Goal: Task Accomplishment & Management: Use online tool/utility

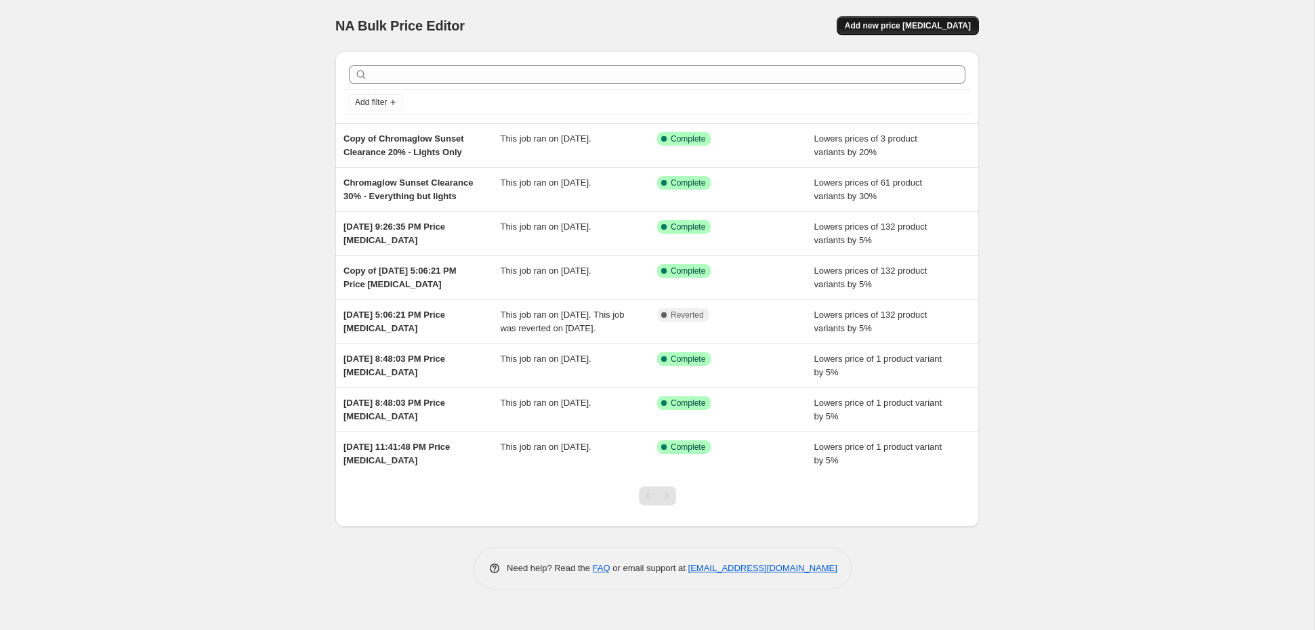
click at [886, 32] on button "Add new price [MEDICAL_DATA]" at bounding box center [908, 25] width 142 height 19
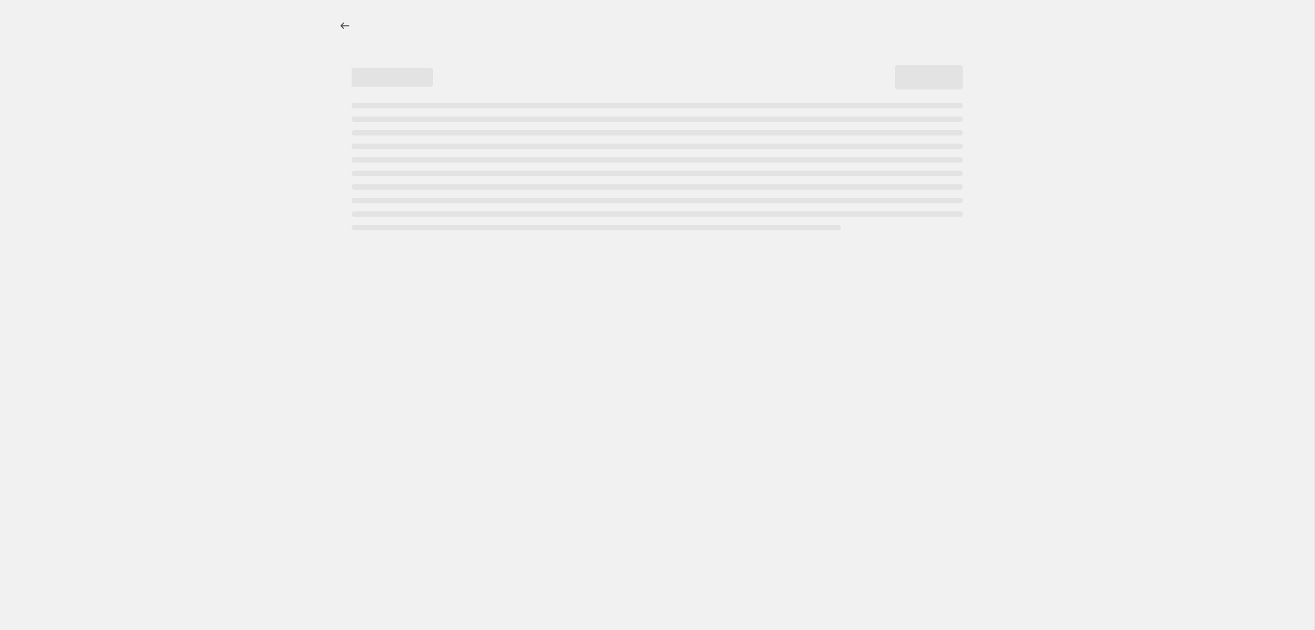
select select "percentage"
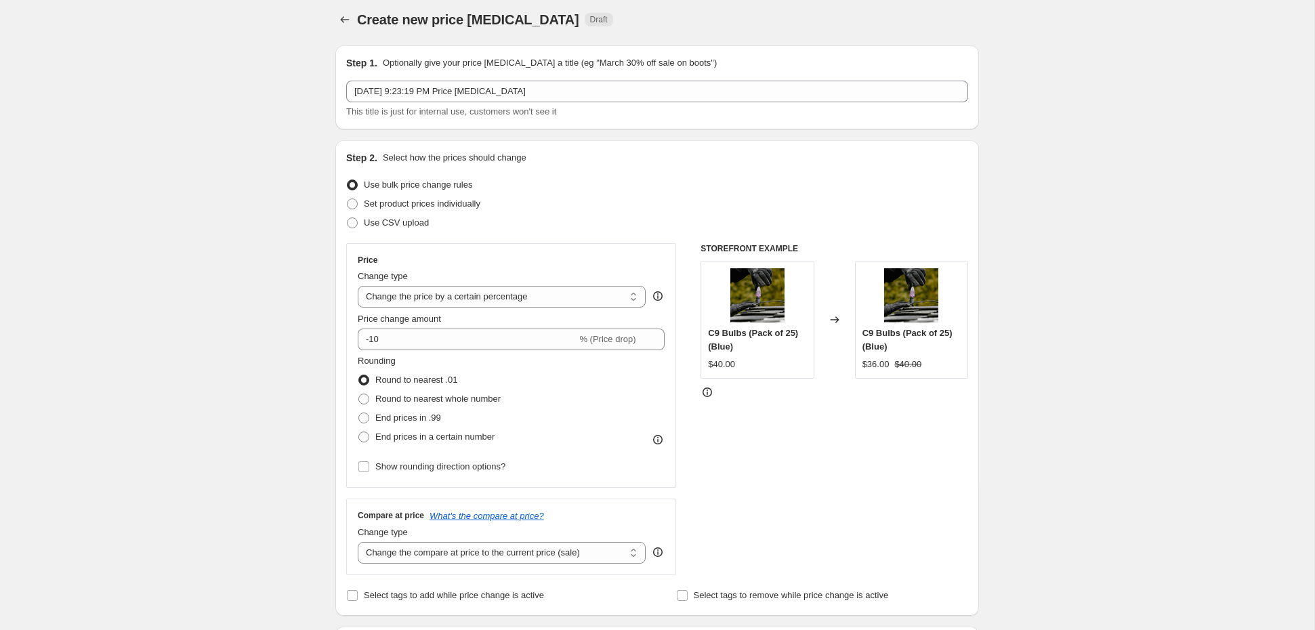
scroll to position [7, 0]
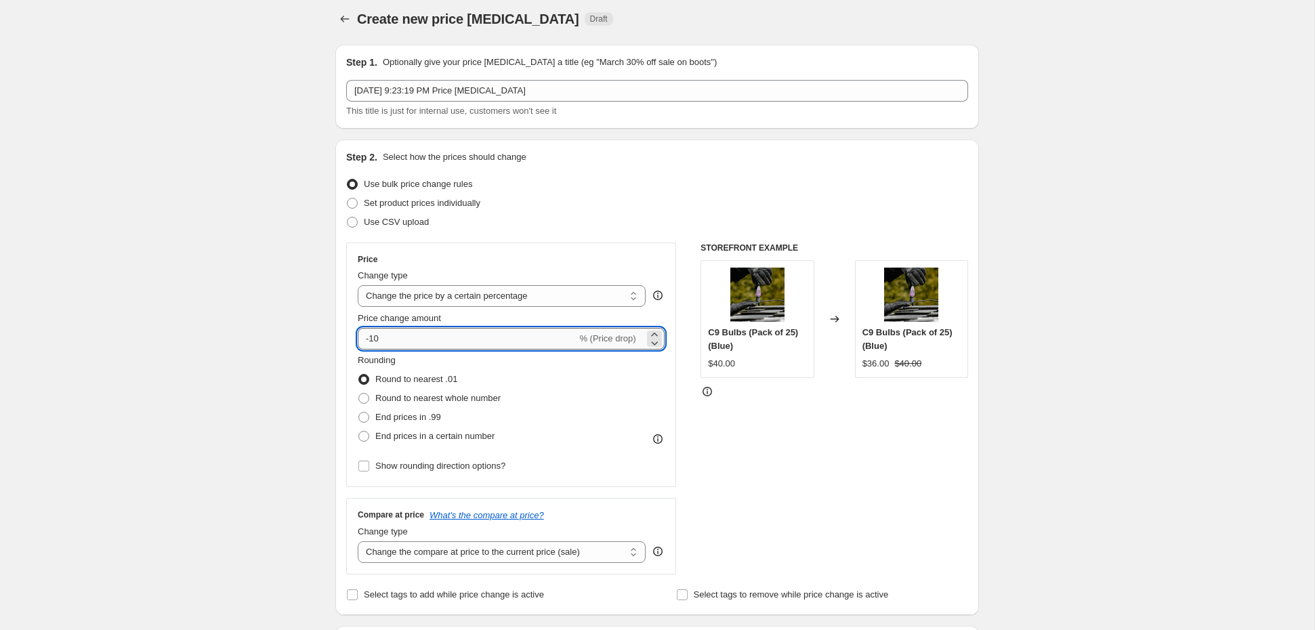
click at [465, 340] on input "-10" at bounding box center [467, 339] width 219 height 22
type input "-1"
type input "-5"
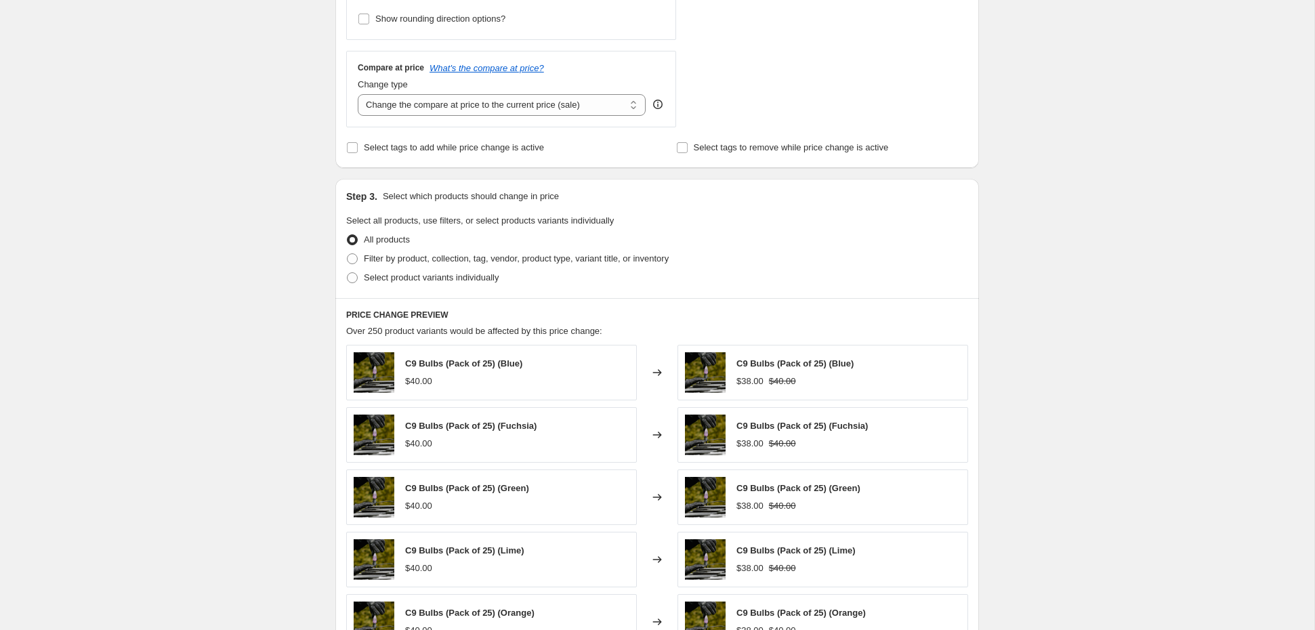
scroll to position [488, 0]
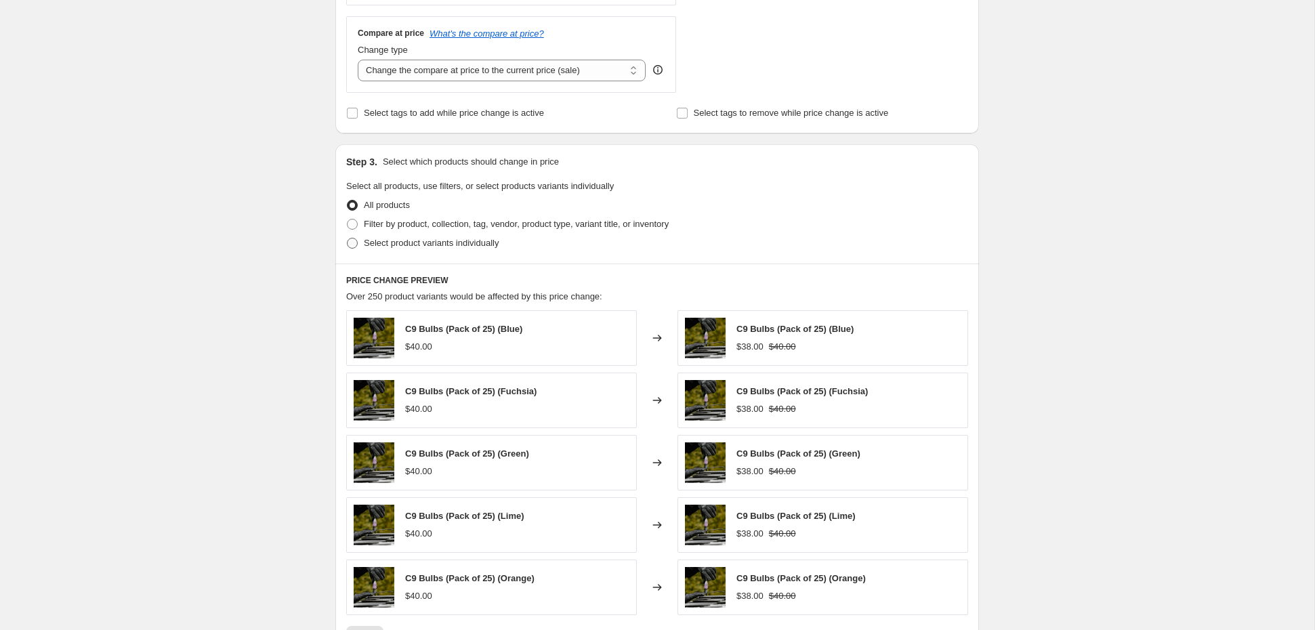
click at [428, 242] on span "Select product variants individually" at bounding box center [431, 243] width 135 height 10
click at [348, 238] on input "Select product variants individually" at bounding box center [347, 238] width 1 height 1
radio input "true"
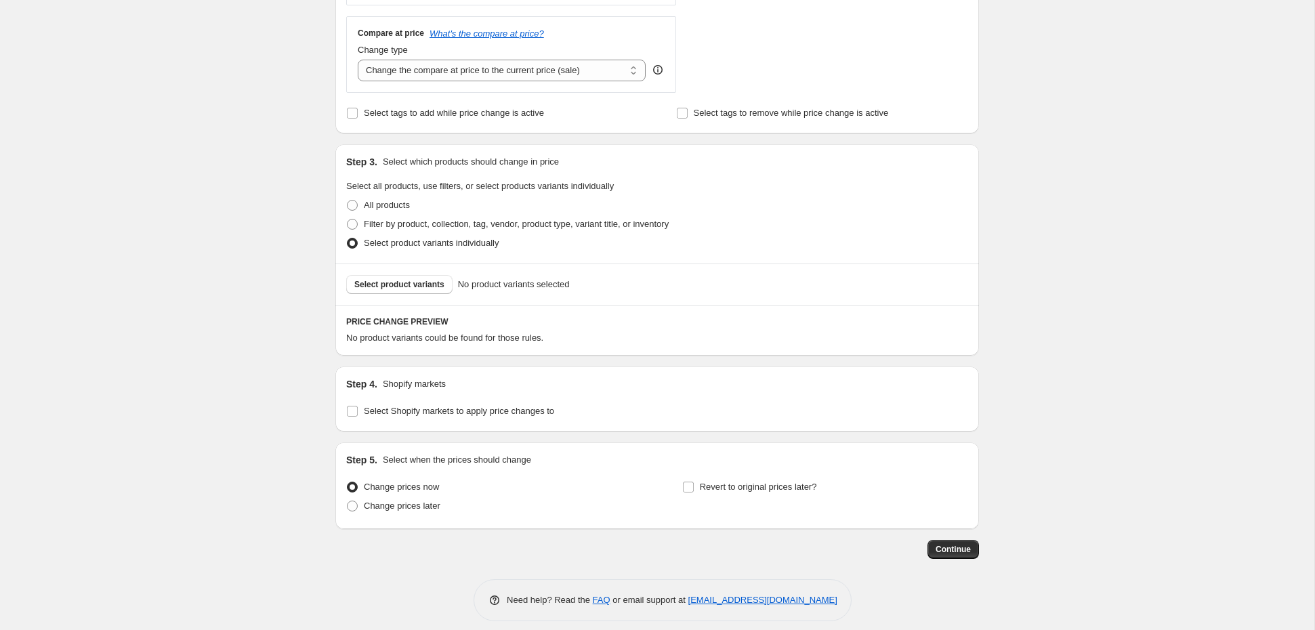
scroll to position [498, 0]
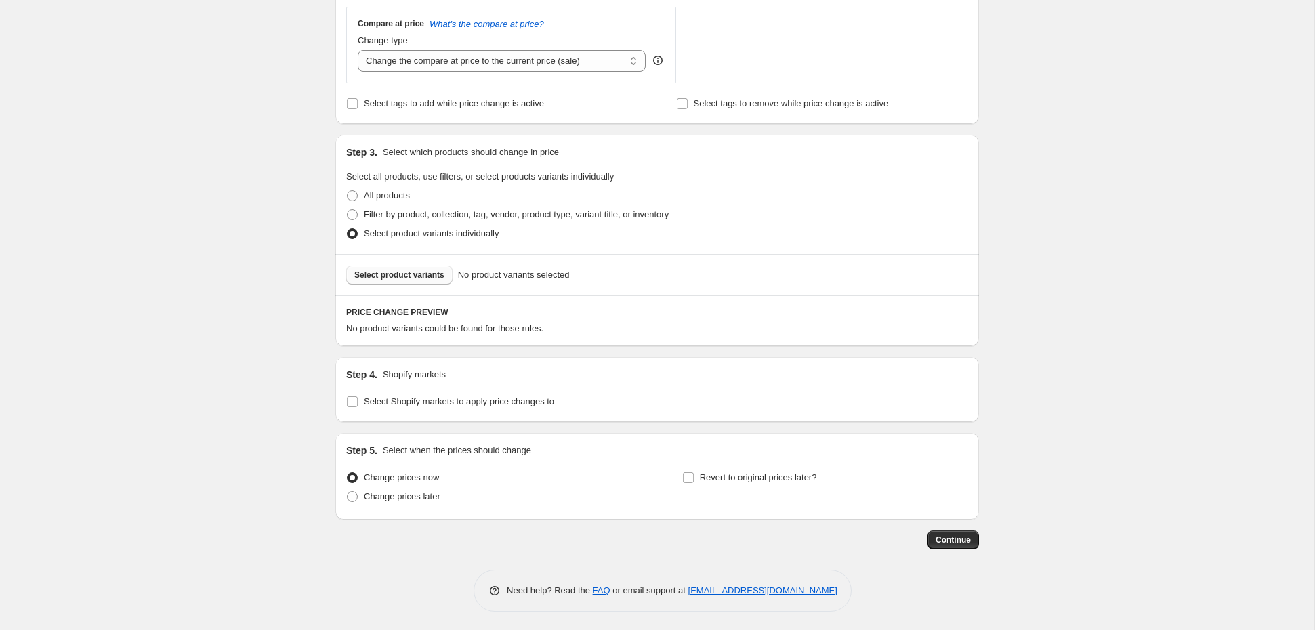
click at [423, 279] on button "Select product variants" at bounding box center [399, 275] width 106 height 19
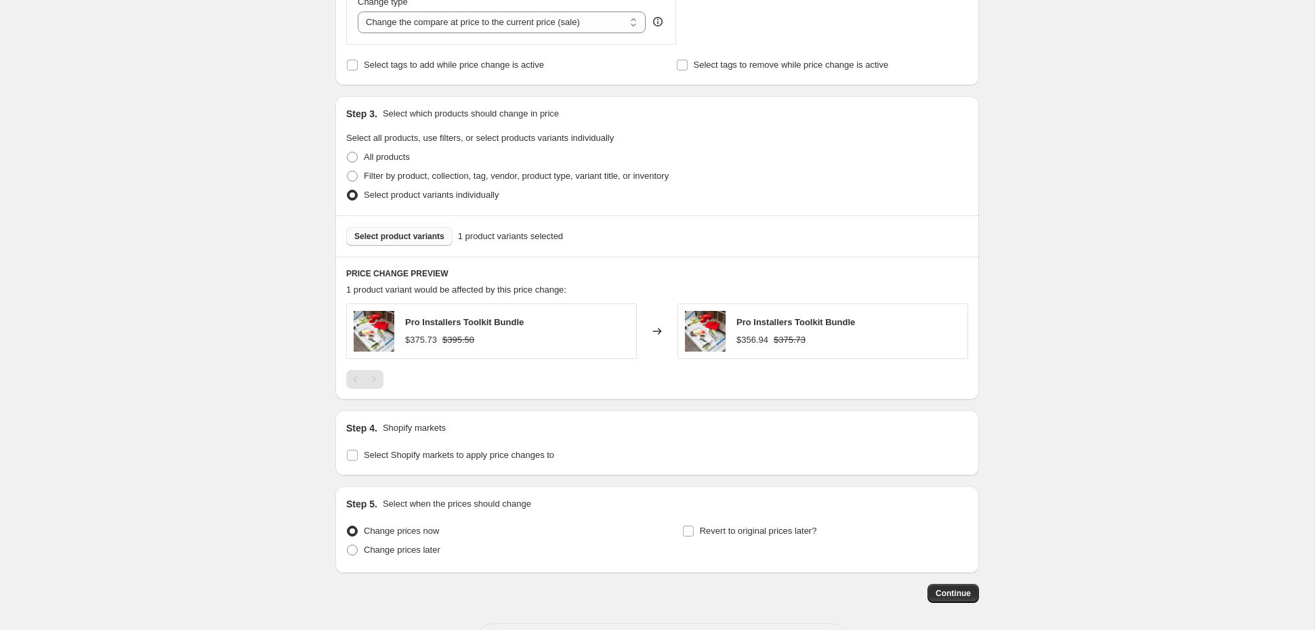
scroll to position [544, 0]
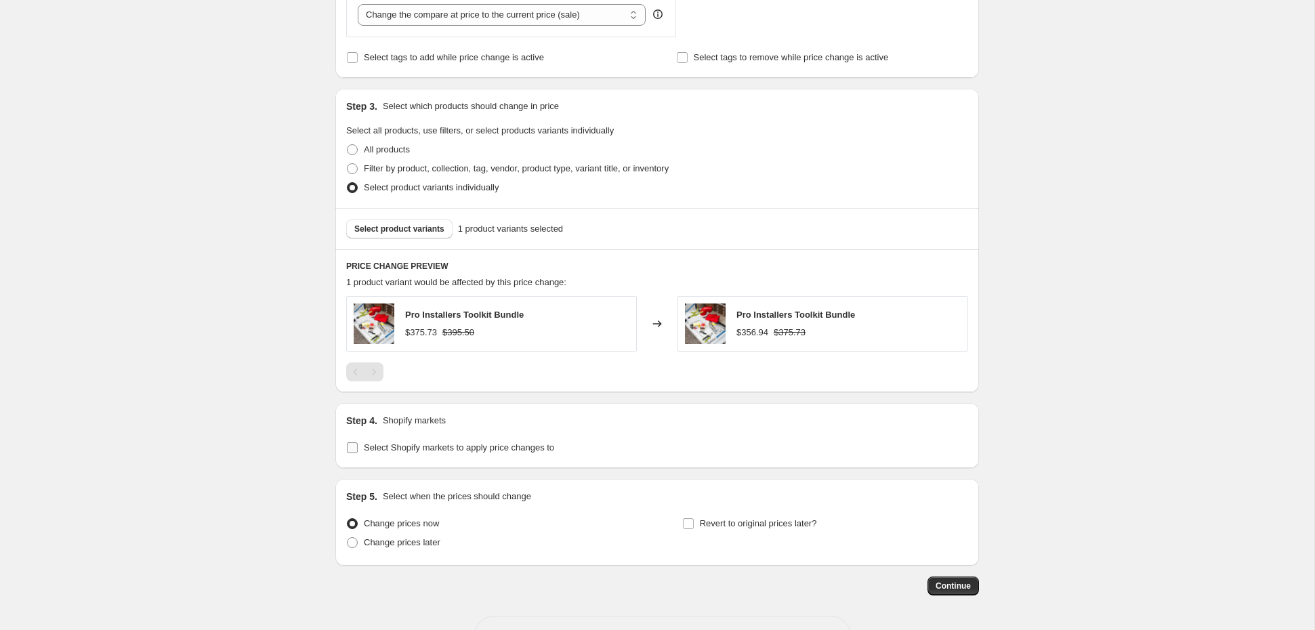
click at [440, 448] on span "Select Shopify markets to apply price changes to" at bounding box center [459, 447] width 190 height 10
click at [358, 448] on input "Select Shopify markets to apply price changes to" at bounding box center [352, 447] width 11 height 11
checkbox input "true"
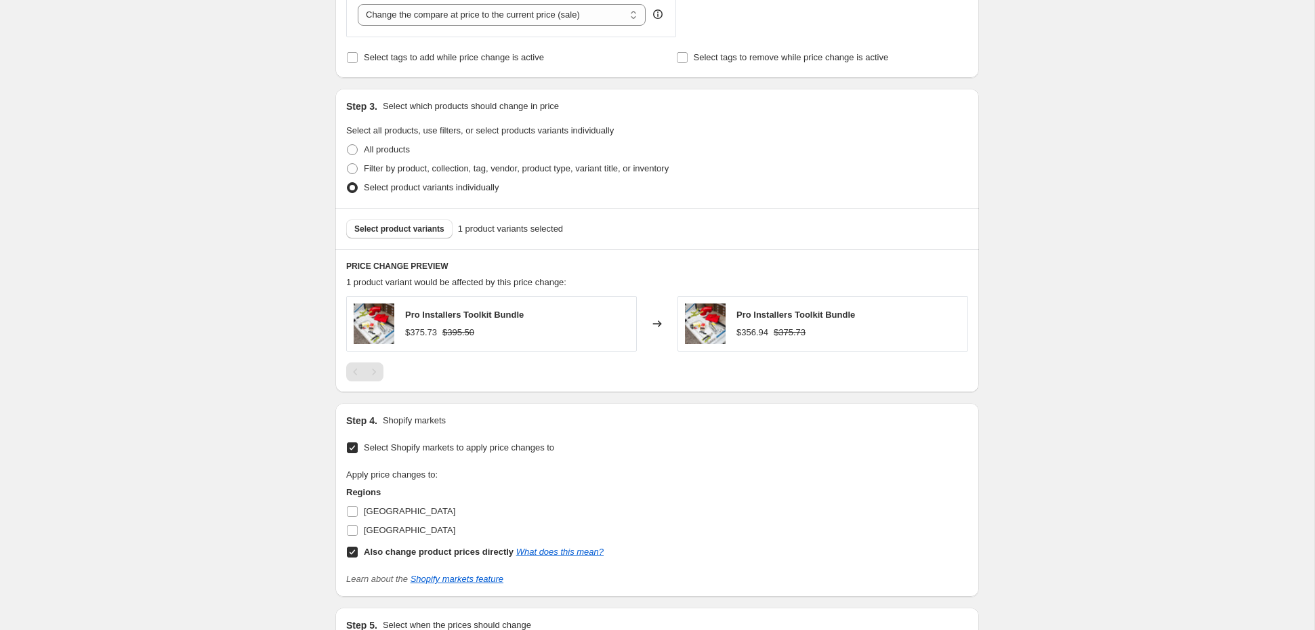
click at [377, 551] on b "Also change product prices directly" at bounding box center [439, 552] width 150 height 10
click at [358, 551] on input "Also change product prices directly What does this mean?" at bounding box center [352, 552] width 11 height 11
checkbox input "false"
click at [388, 528] on span "[GEOGRAPHIC_DATA]" at bounding box center [409, 530] width 91 height 10
click at [358, 528] on input "[GEOGRAPHIC_DATA]" at bounding box center [352, 530] width 11 height 11
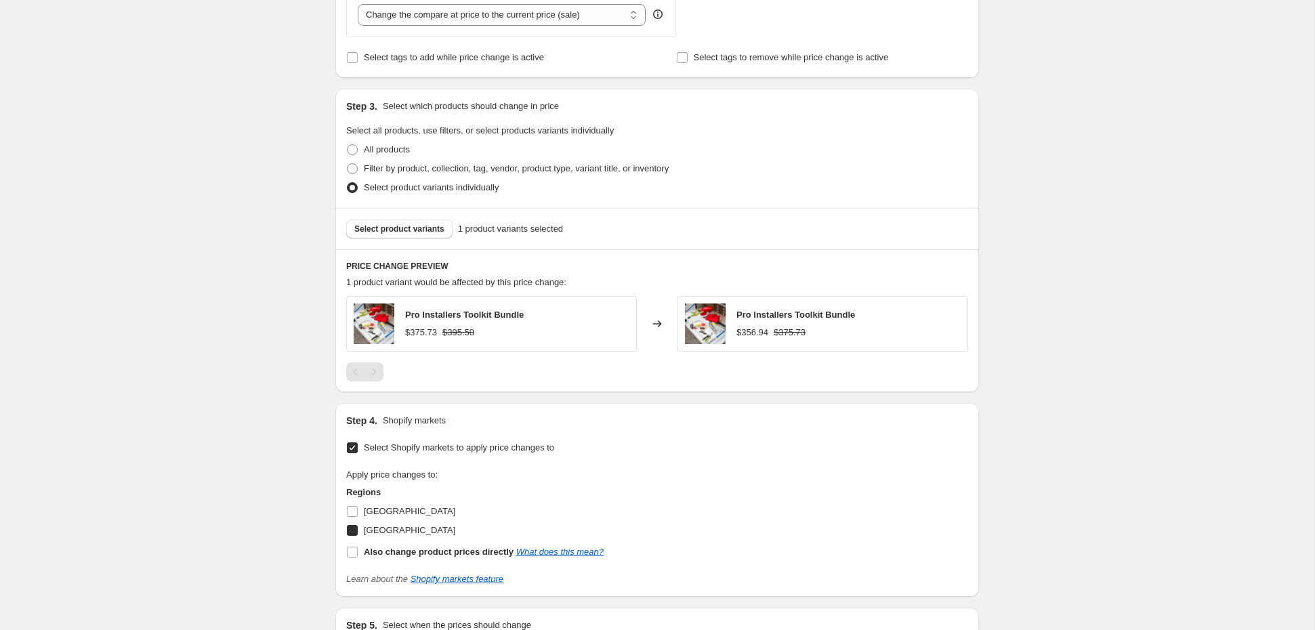
checkbox input "true"
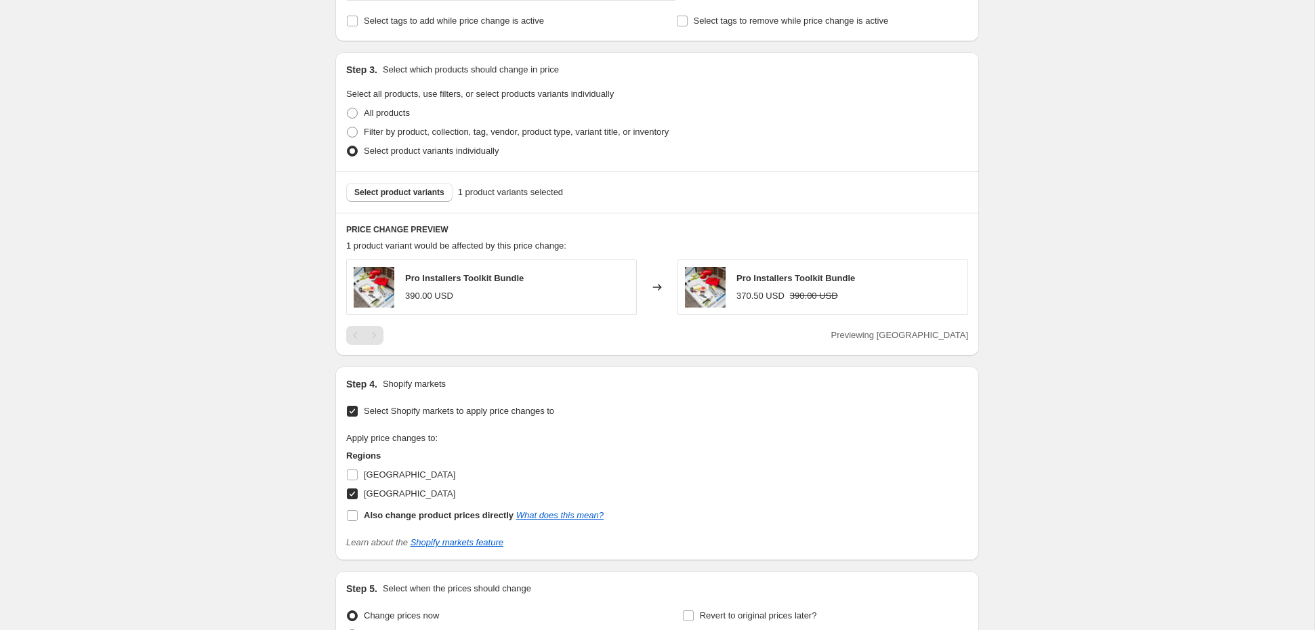
scroll to position [719, 0]
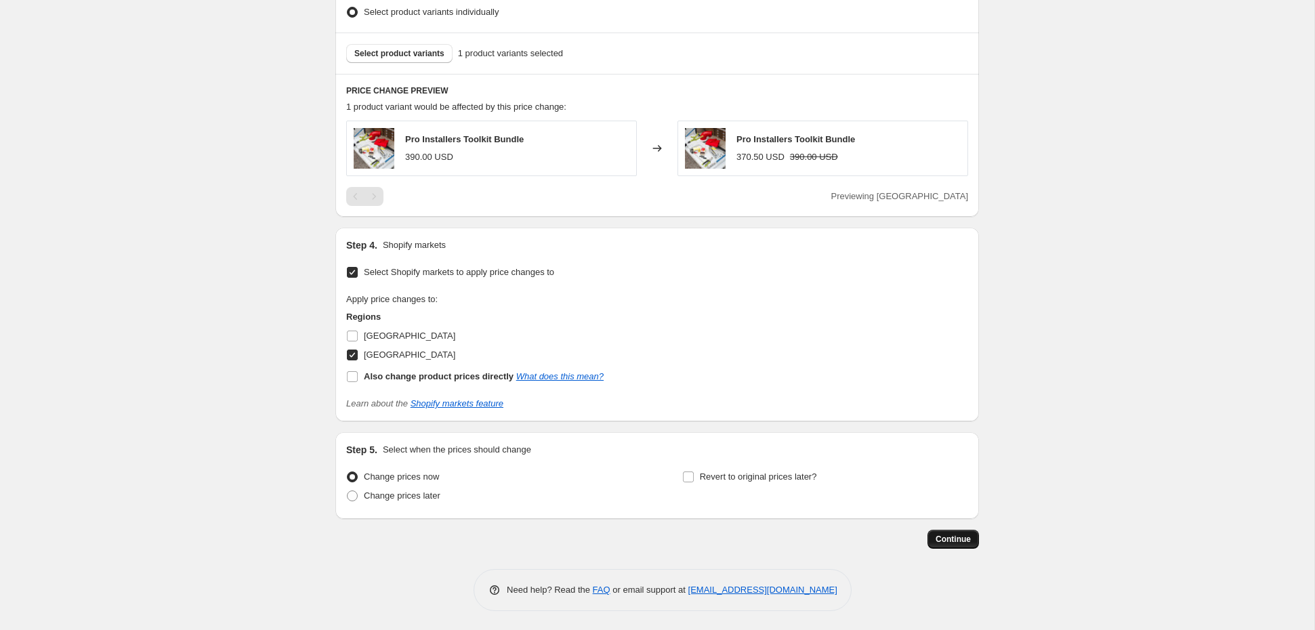
click at [946, 536] on span "Continue" at bounding box center [952, 539] width 35 height 11
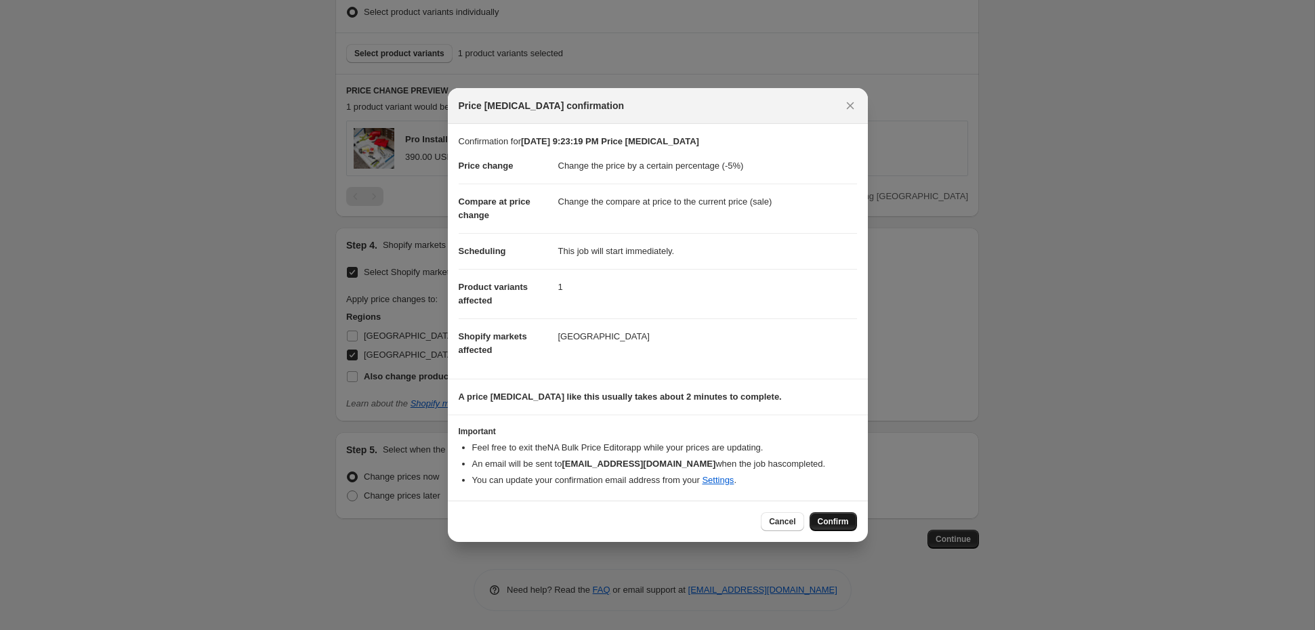
click at [832, 518] on span "Confirm" at bounding box center [833, 521] width 31 height 11
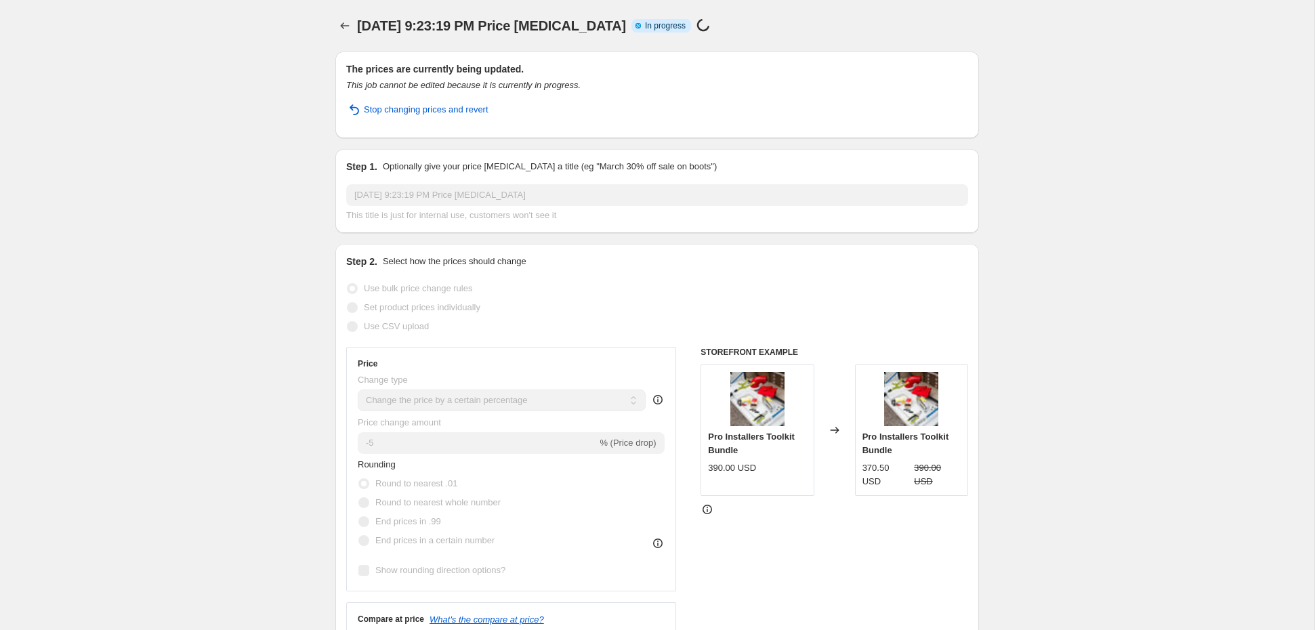
select select "percentage"
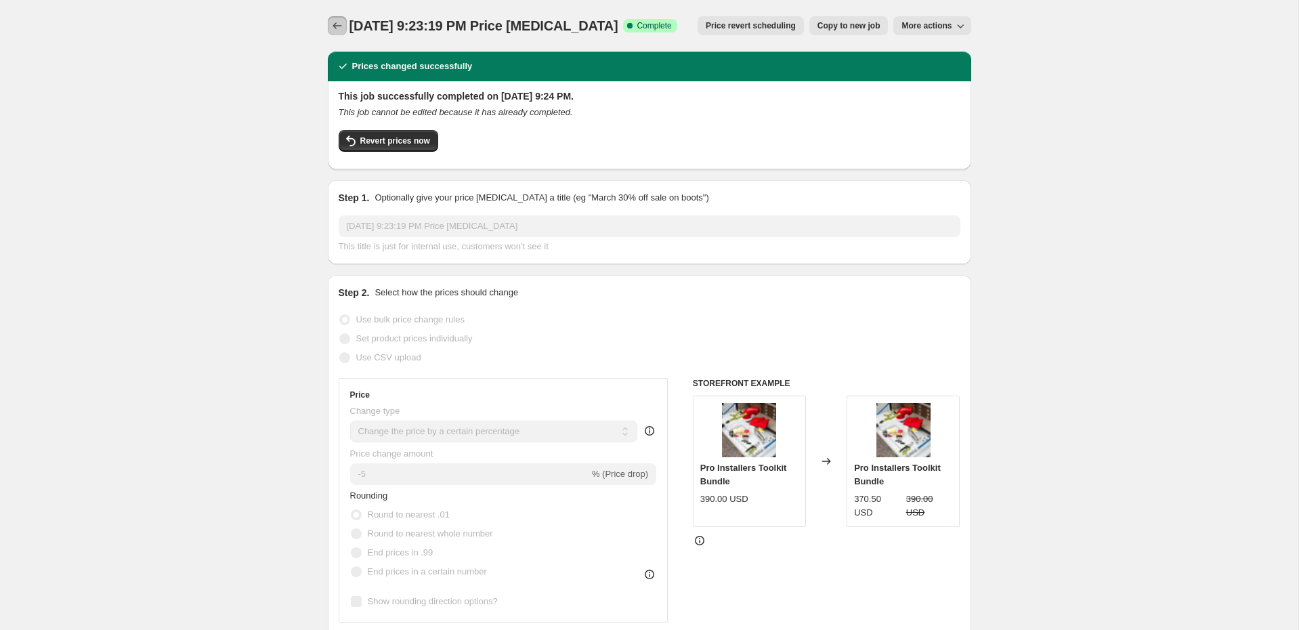
click at [343, 26] on icon "Price change jobs" at bounding box center [338, 26] width 14 height 14
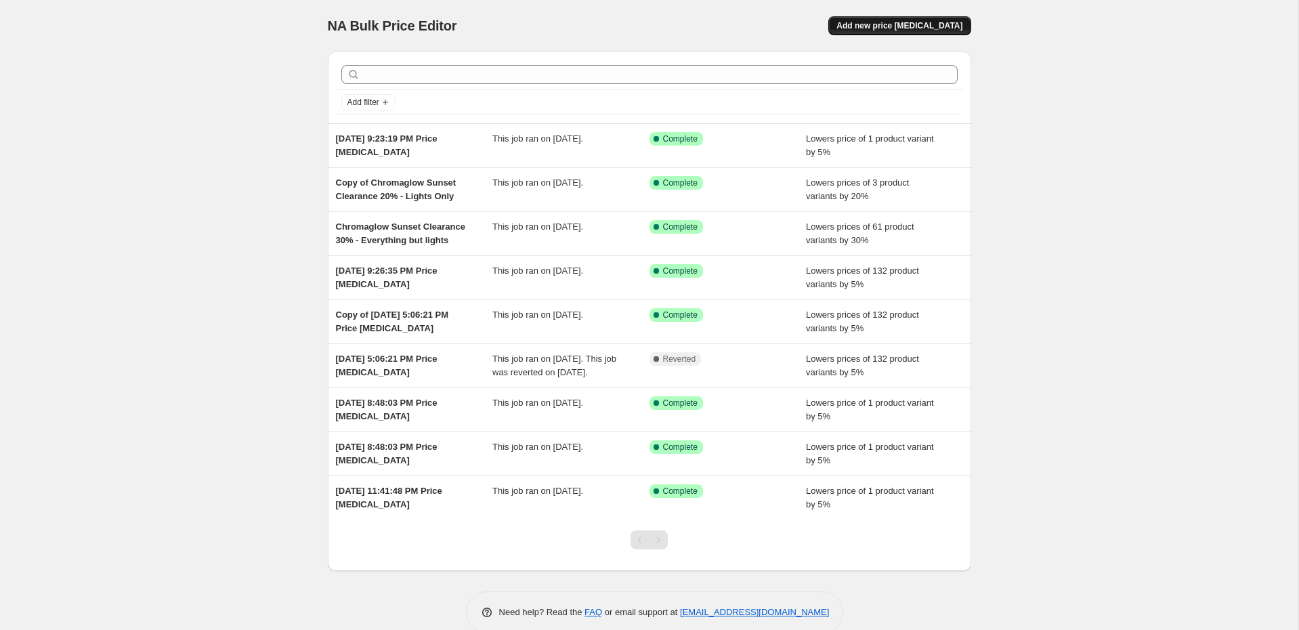
click at [888, 33] on button "Add new price [MEDICAL_DATA]" at bounding box center [899, 25] width 142 height 19
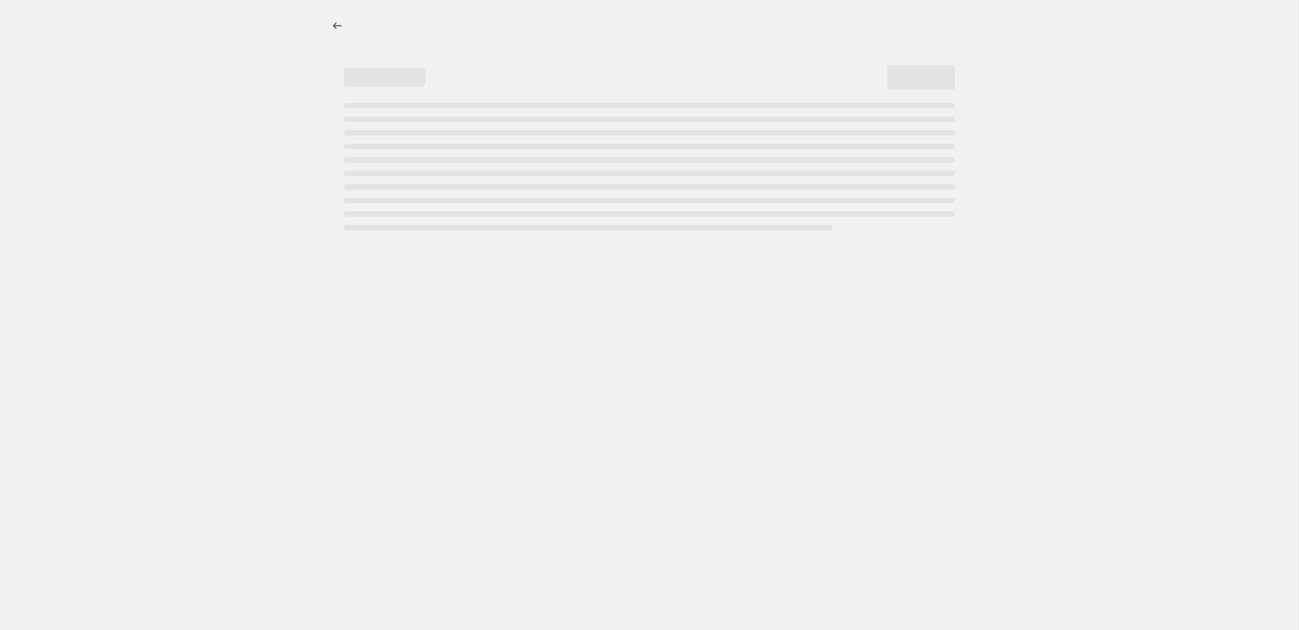
select select "percentage"
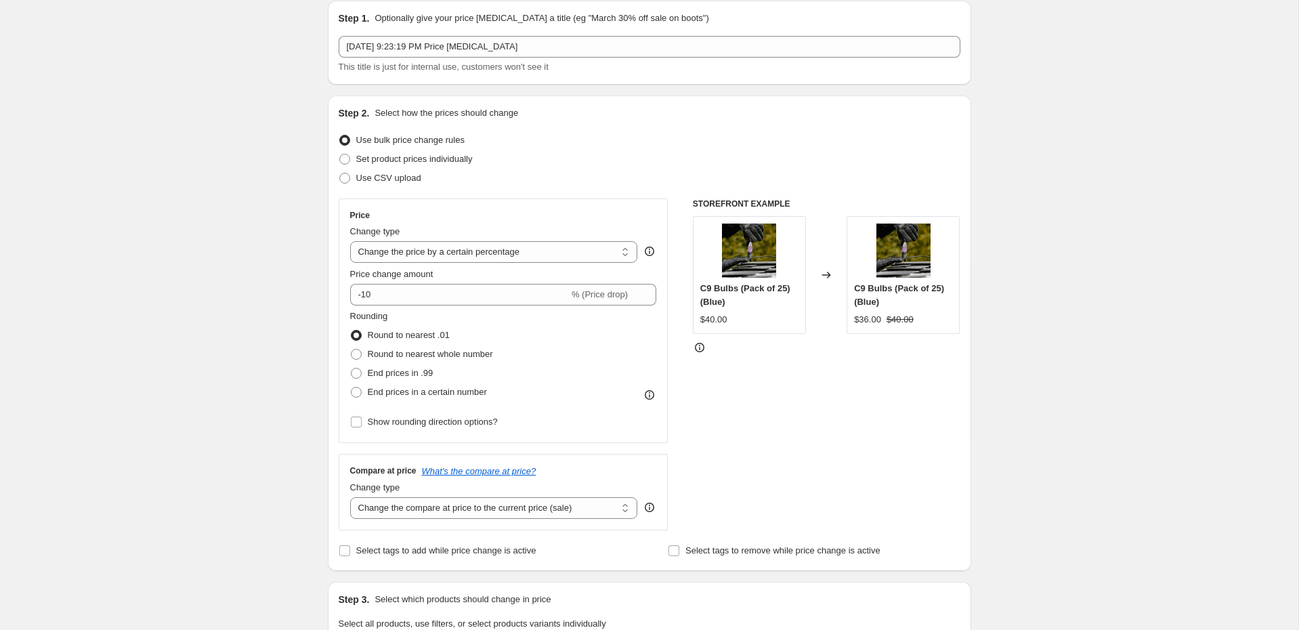
scroll to position [47, 0]
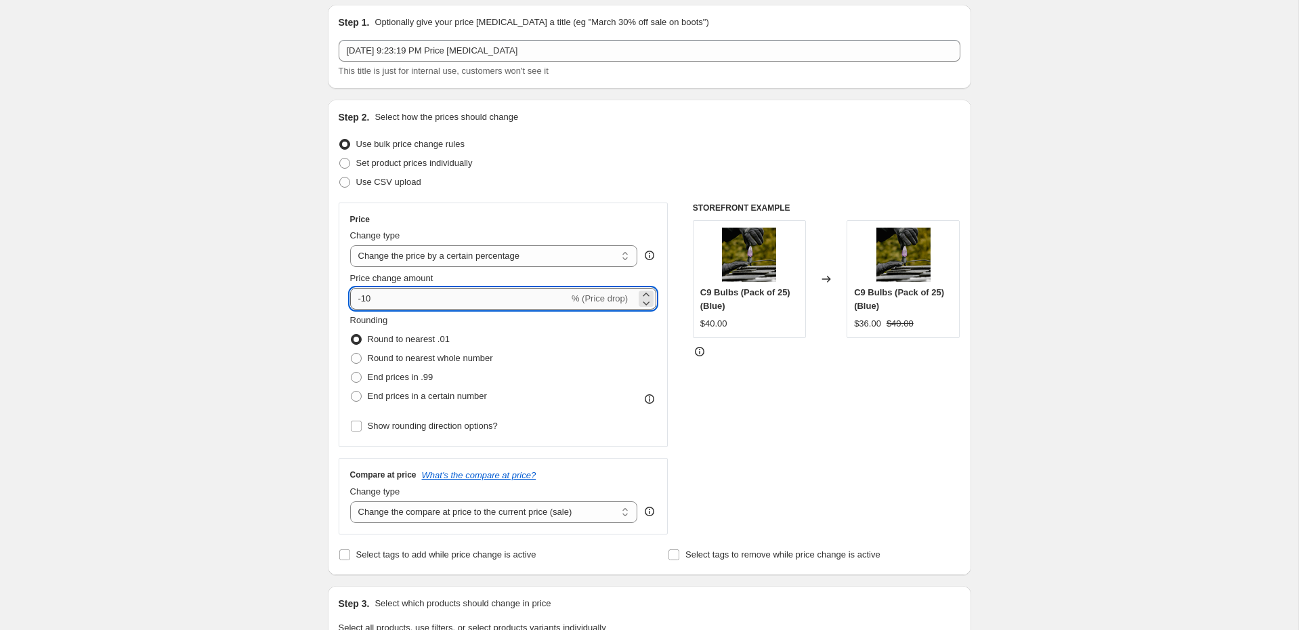
click at [439, 299] on input "-10" at bounding box center [459, 299] width 219 height 22
type input "-1"
type input "1"
type input "-5"
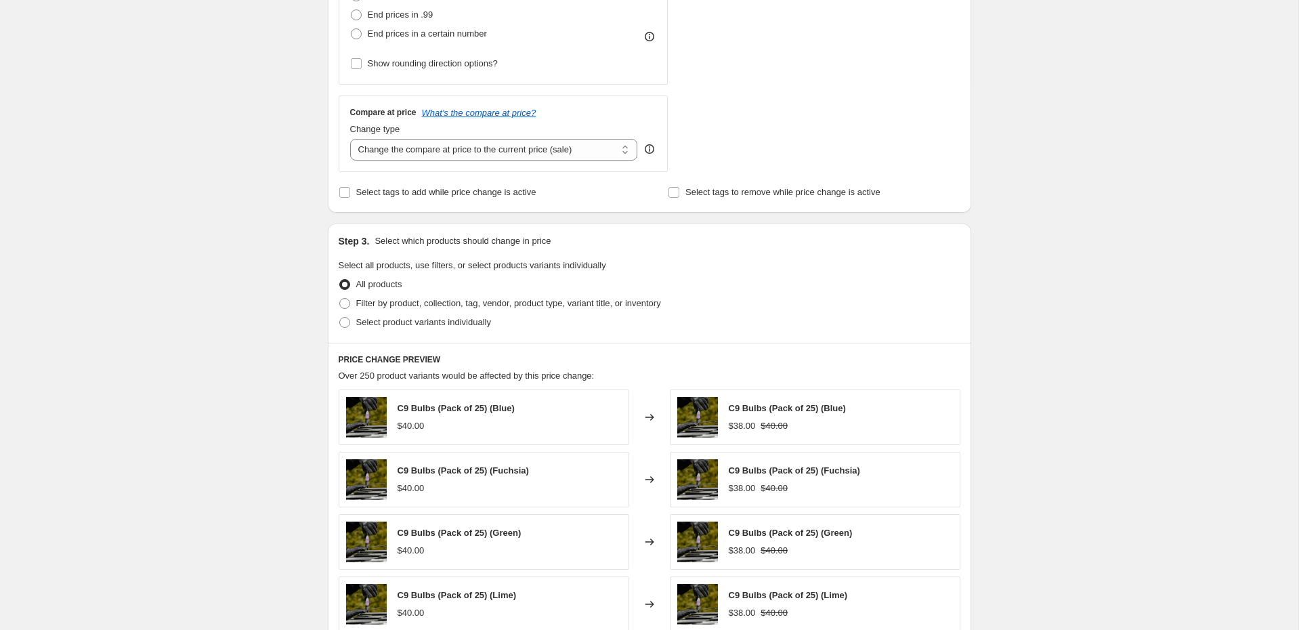
scroll to position [413, 0]
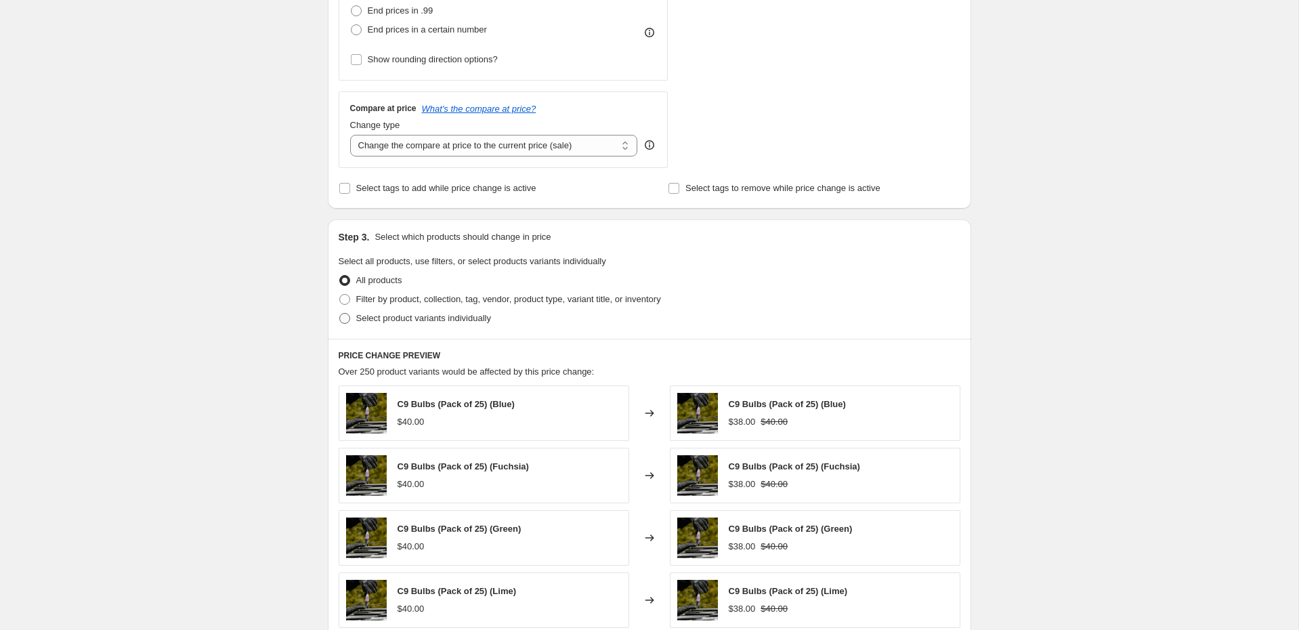
click at [385, 313] on span "Select product variants individually" at bounding box center [423, 318] width 135 height 10
click at [340, 313] on input "Select product variants individually" at bounding box center [339, 313] width 1 height 1
radio input "true"
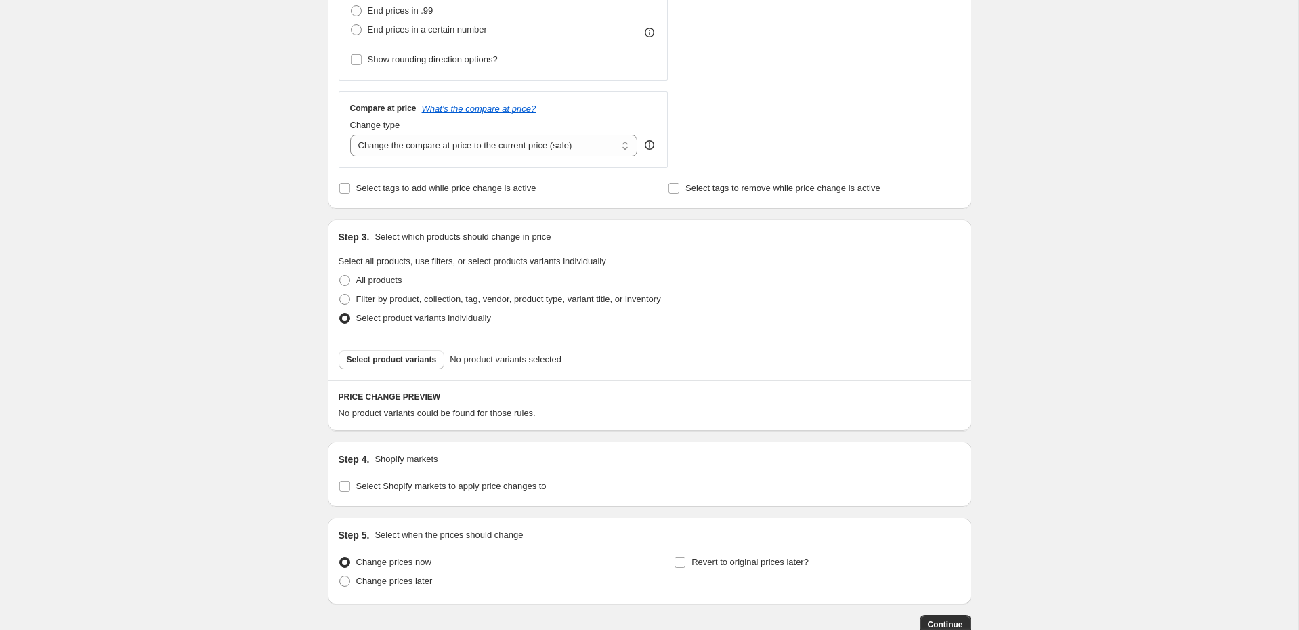
click at [435, 356] on span "Select product variants" at bounding box center [392, 359] width 90 height 11
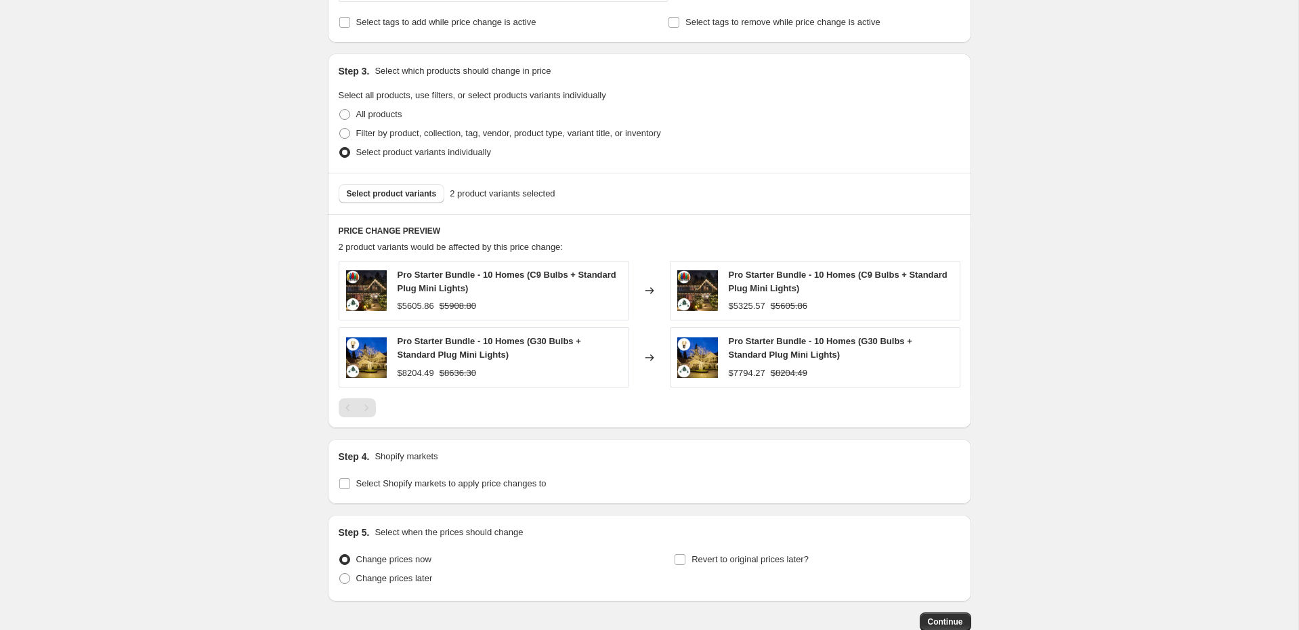
scroll to position [660, 0]
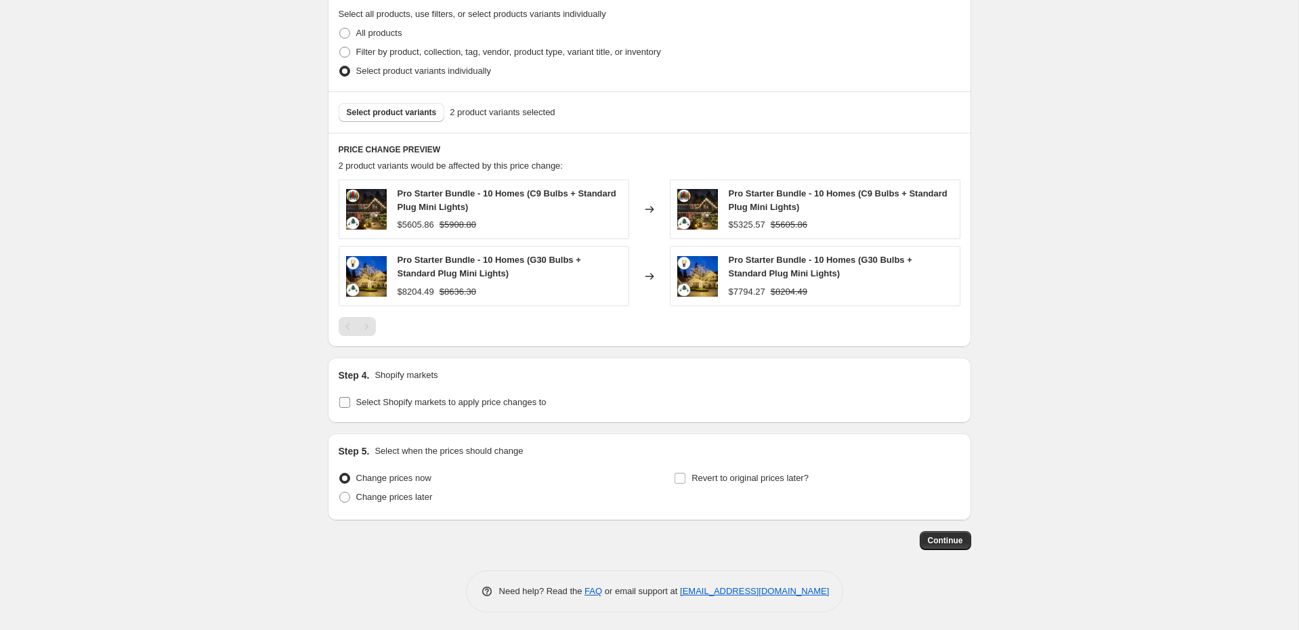
click at [431, 403] on span "Select Shopify markets to apply price changes to" at bounding box center [451, 402] width 190 height 10
click at [350, 403] on input "Select Shopify markets to apply price changes to" at bounding box center [344, 402] width 11 height 11
checkbox input "true"
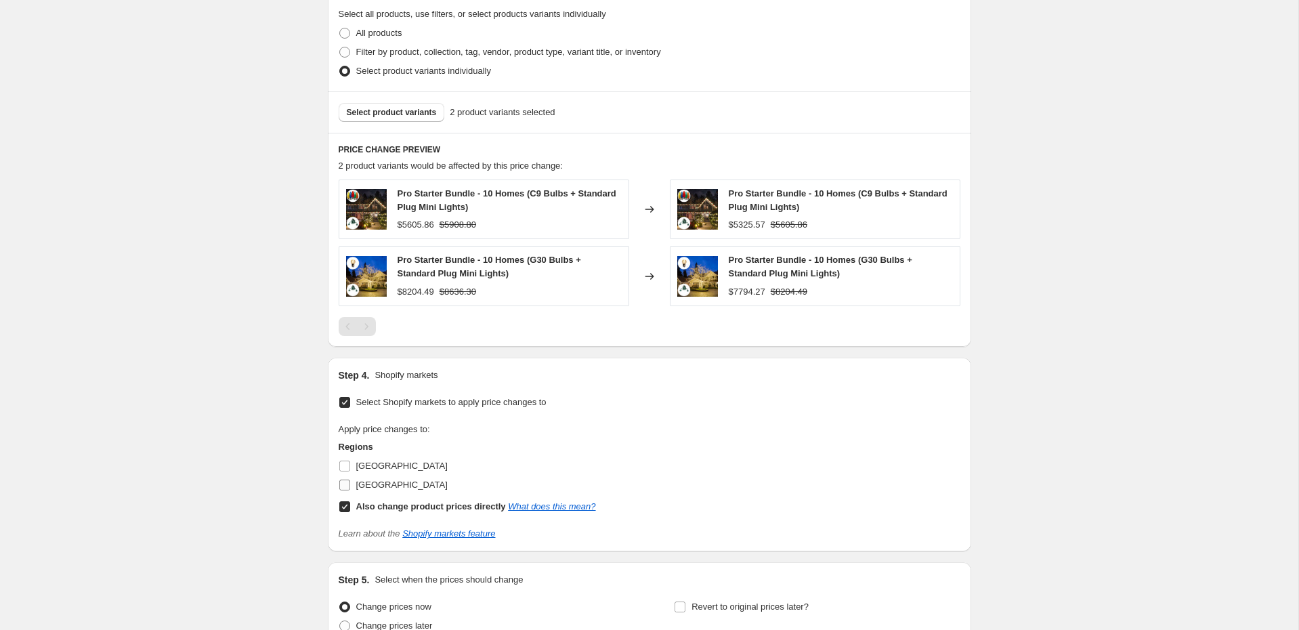
click at [378, 480] on span "[GEOGRAPHIC_DATA]" at bounding box center [401, 485] width 91 height 10
click at [350, 480] on input "[GEOGRAPHIC_DATA]" at bounding box center [344, 485] width 11 height 11
checkbox input "true"
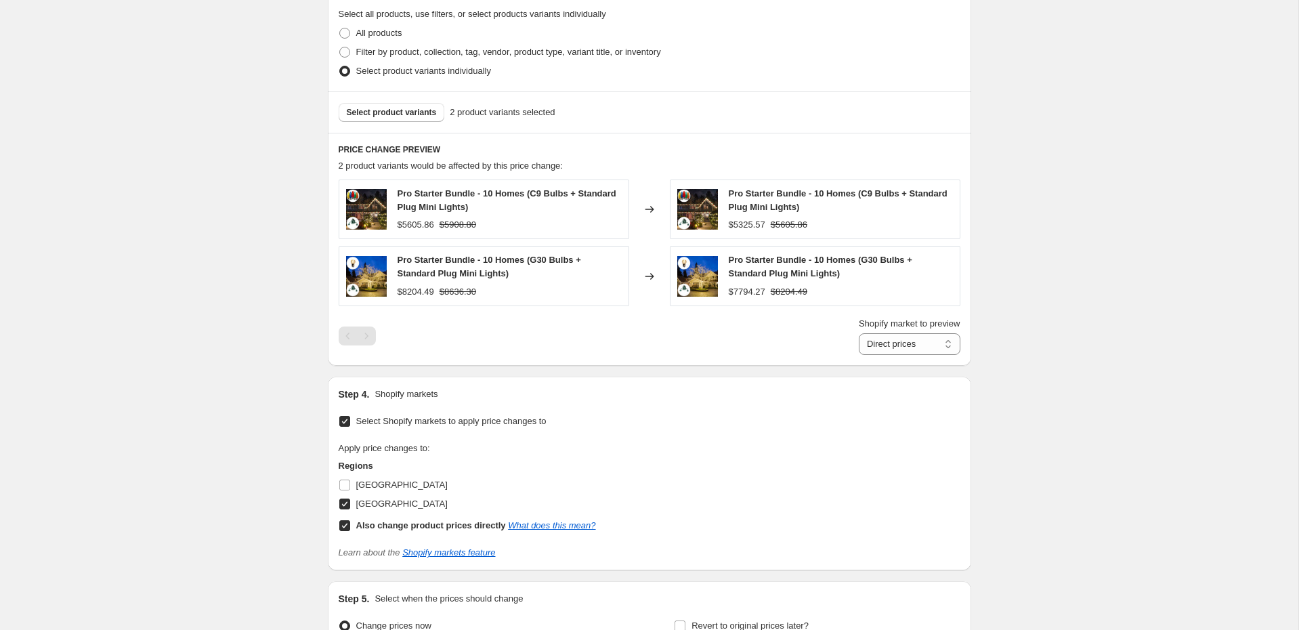
click at [374, 520] on b "Also change product prices directly" at bounding box center [431, 525] width 150 height 10
click at [350, 520] on input "Also change product prices directly What does this mean?" at bounding box center [344, 525] width 11 height 11
checkbox input "false"
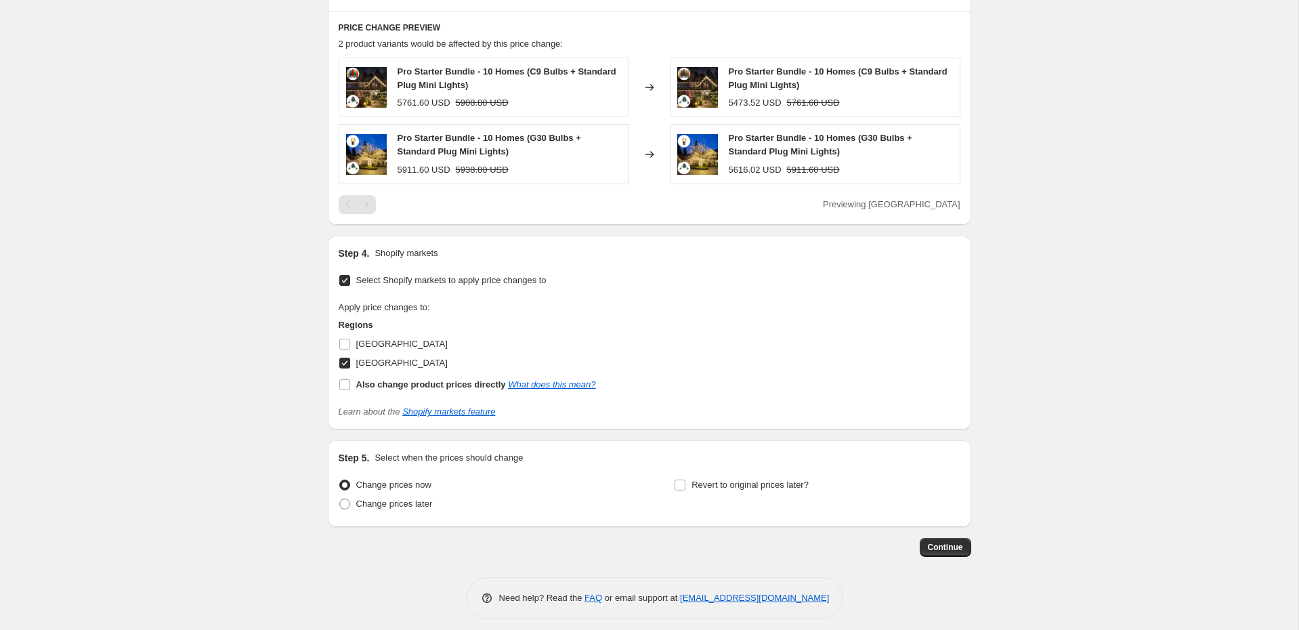
scroll to position [790, 0]
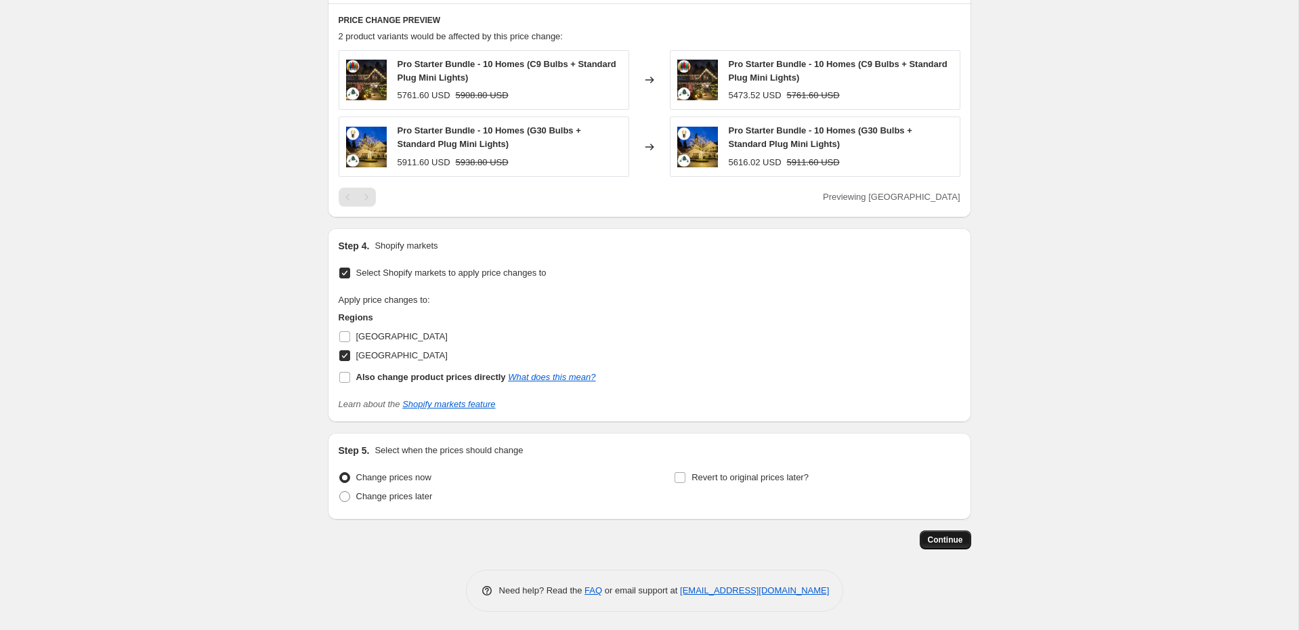
click at [955, 534] on span "Continue" at bounding box center [945, 539] width 35 height 11
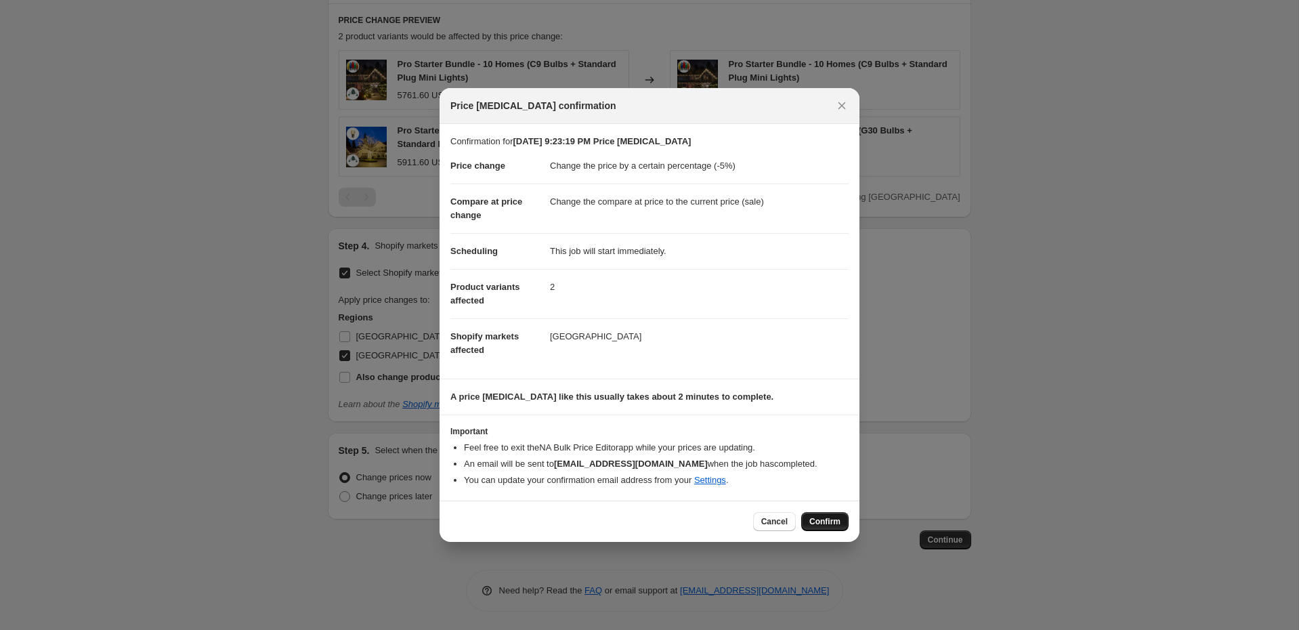
click at [828, 522] on span "Confirm" at bounding box center [824, 521] width 31 height 11
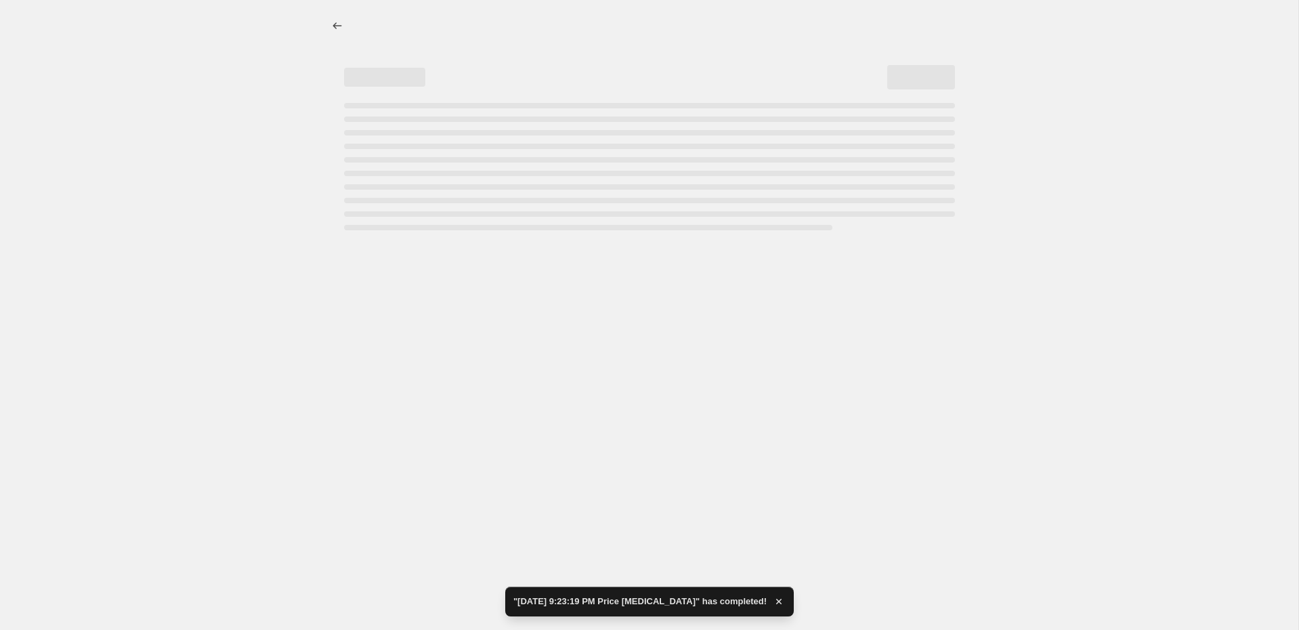
select select "percentage"
